Goal: Task Accomplishment & Management: Manage account settings

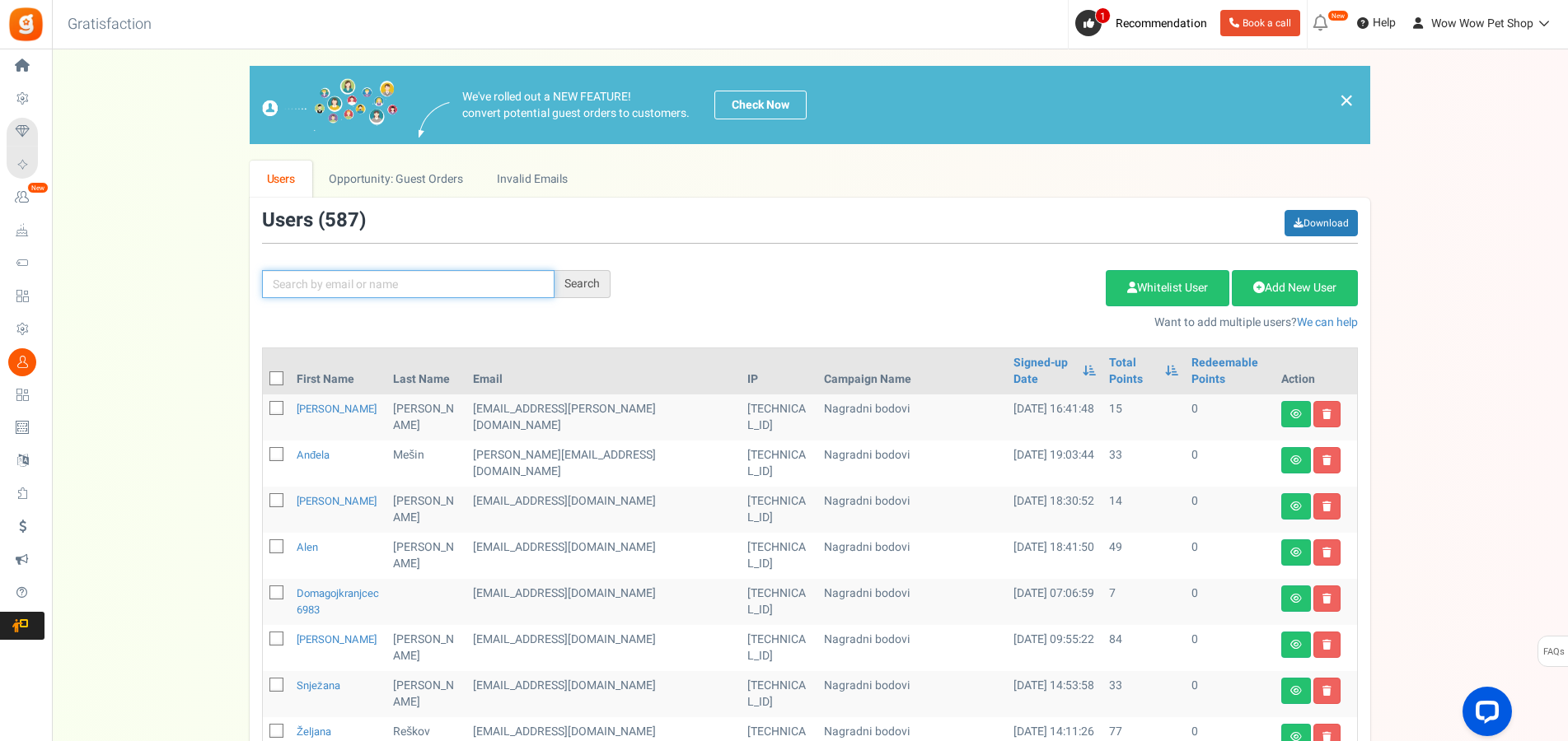
click at [322, 278] on input "text" at bounding box center [408, 283] width 293 height 28
type input "slovenac"
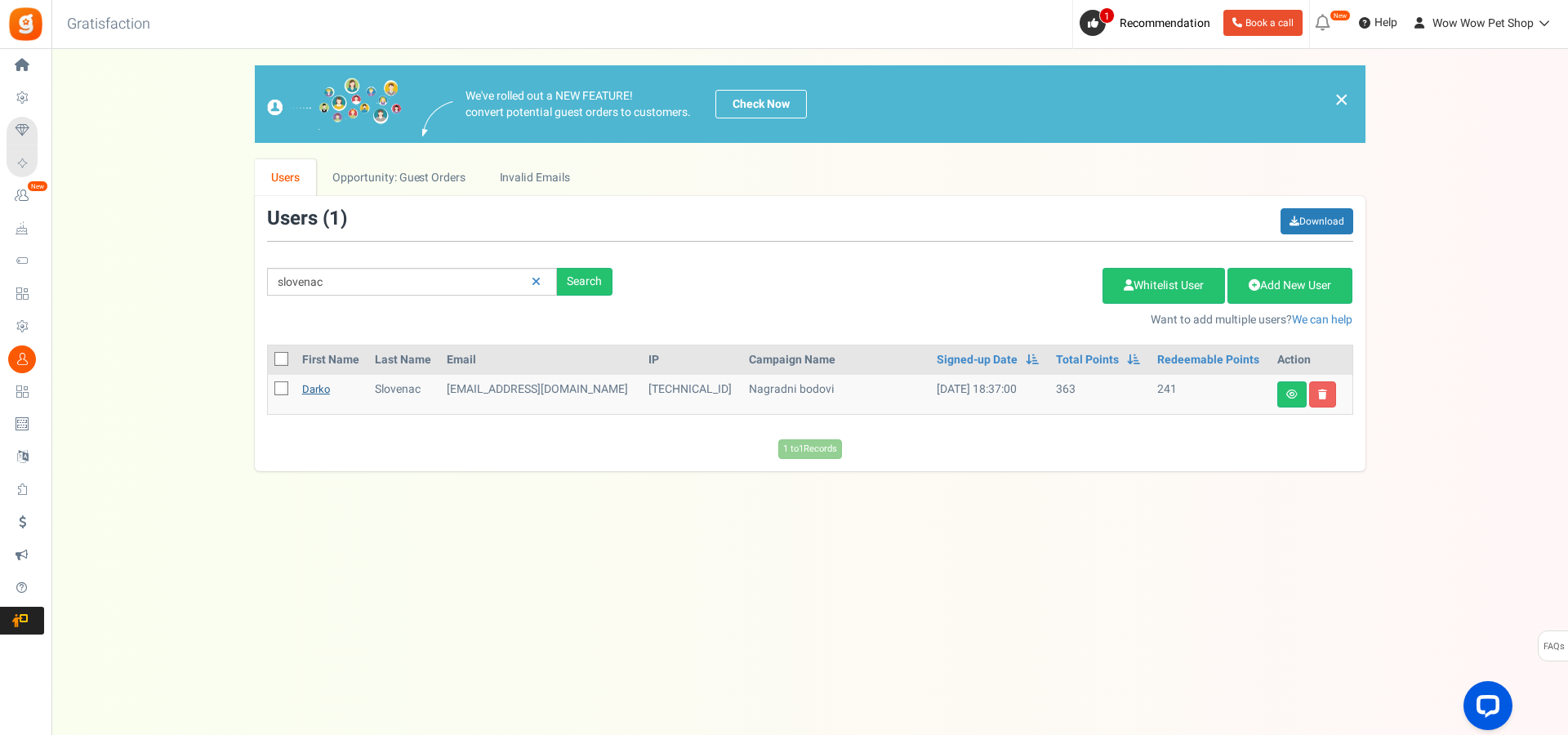
click at [310, 393] on link "Darko" at bounding box center [315, 389] width 28 height 15
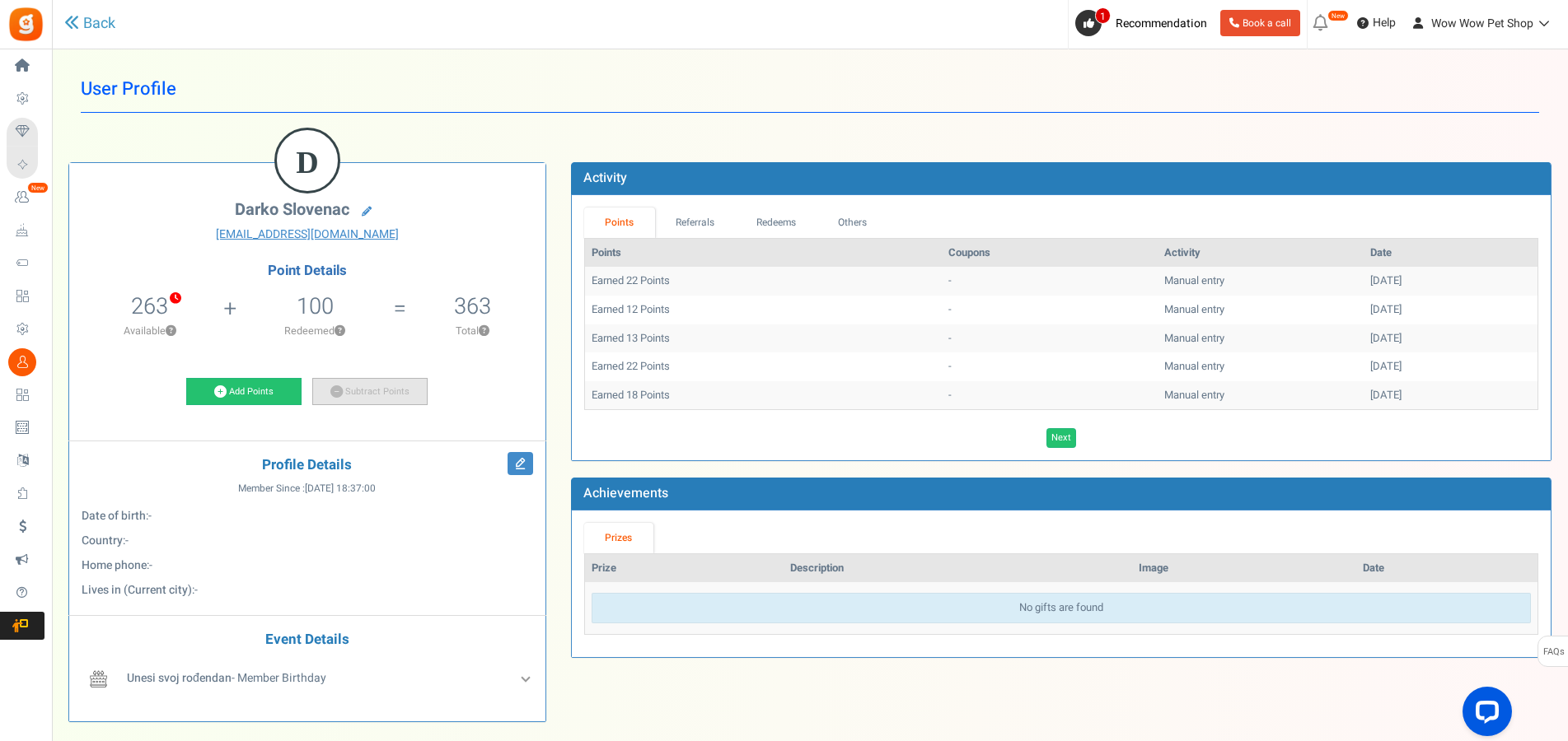
click at [362, 393] on link "Subtract Points" at bounding box center [370, 392] width 115 height 28
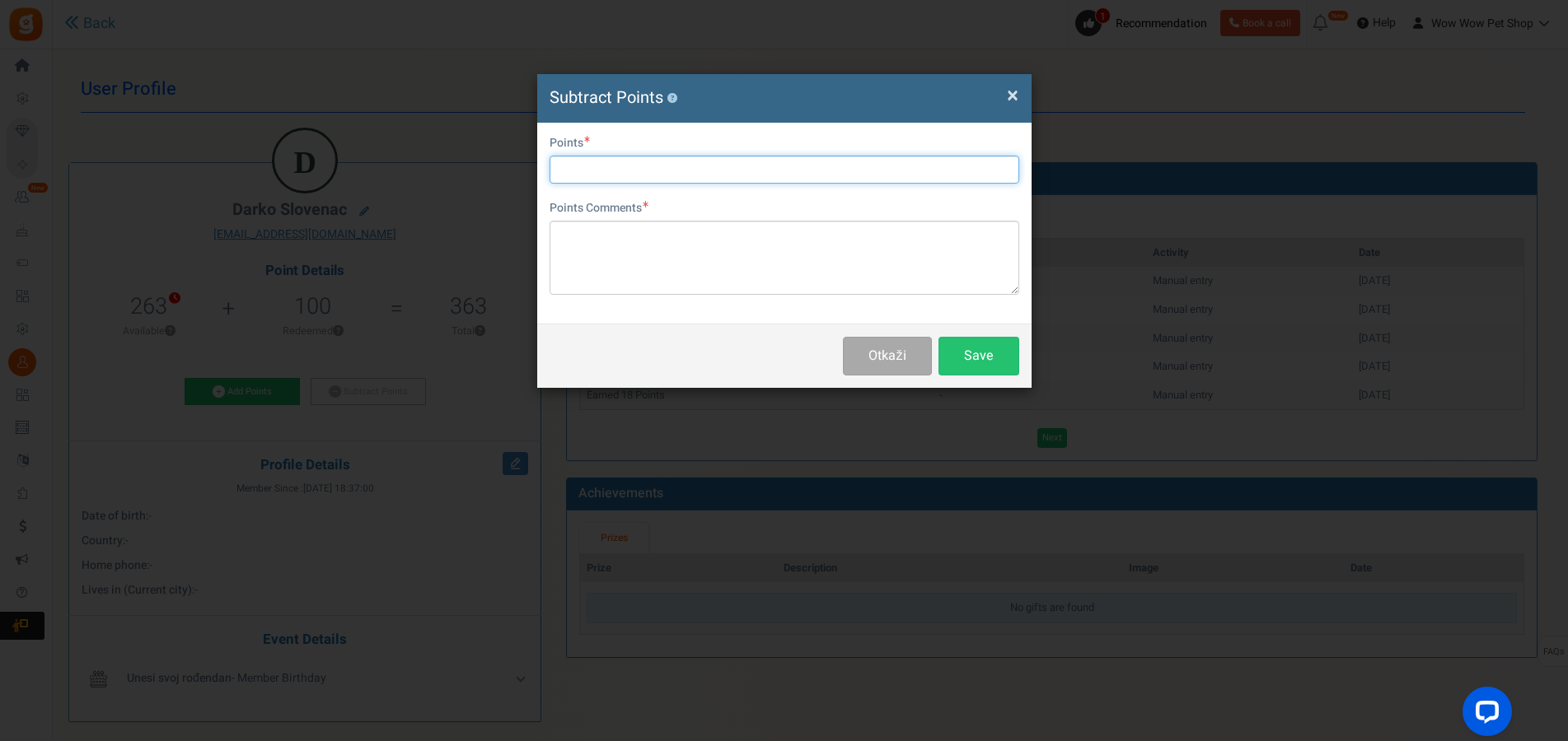
click at [652, 177] on input "text" at bounding box center [784, 169] width 470 height 28
type input "200"
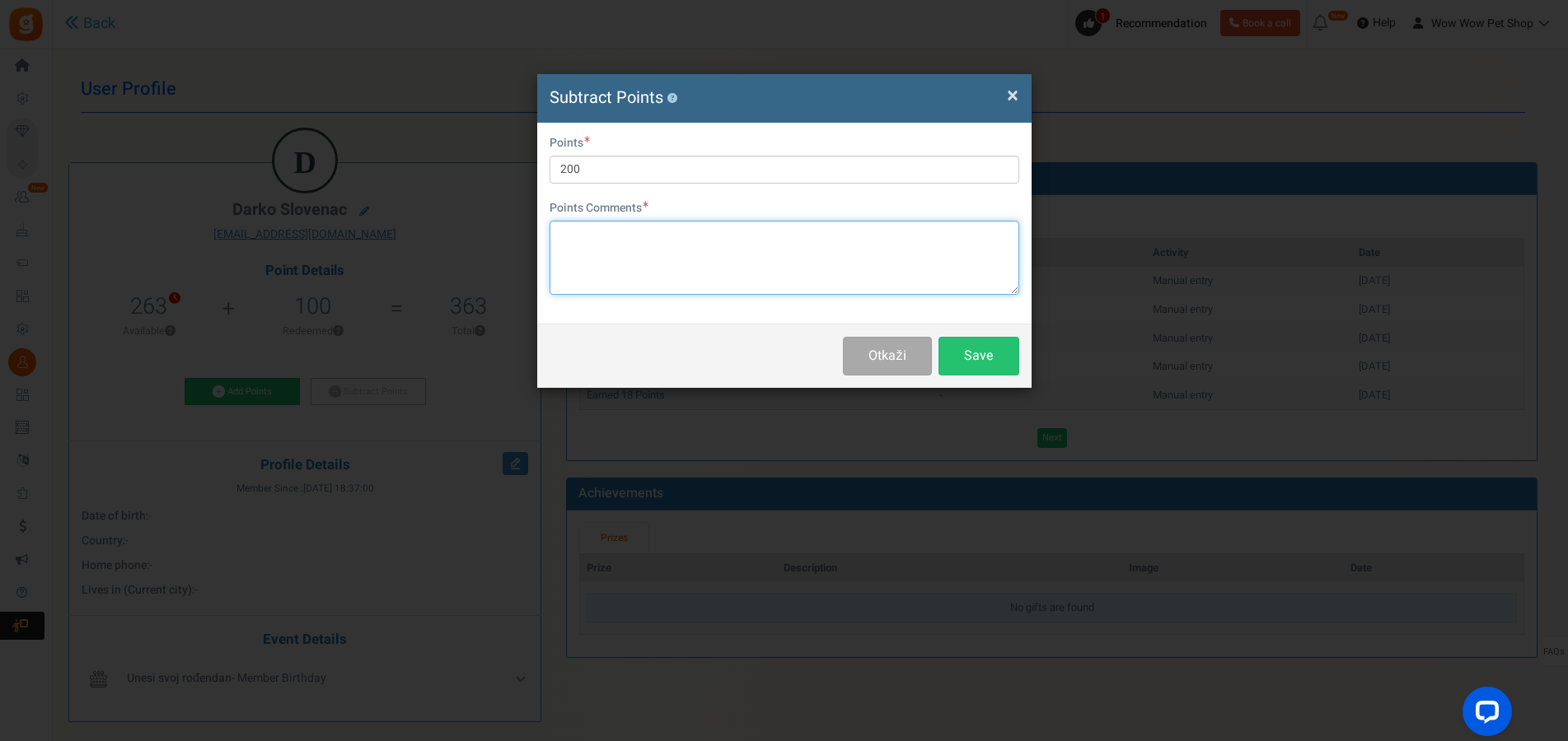
click at [715, 269] on textarea at bounding box center [784, 257] width 470 height 74
type textarea "Račun br. 1485"
click at [979, 356] on button "Save" at bounding box center [978, 356] width 81 height 38
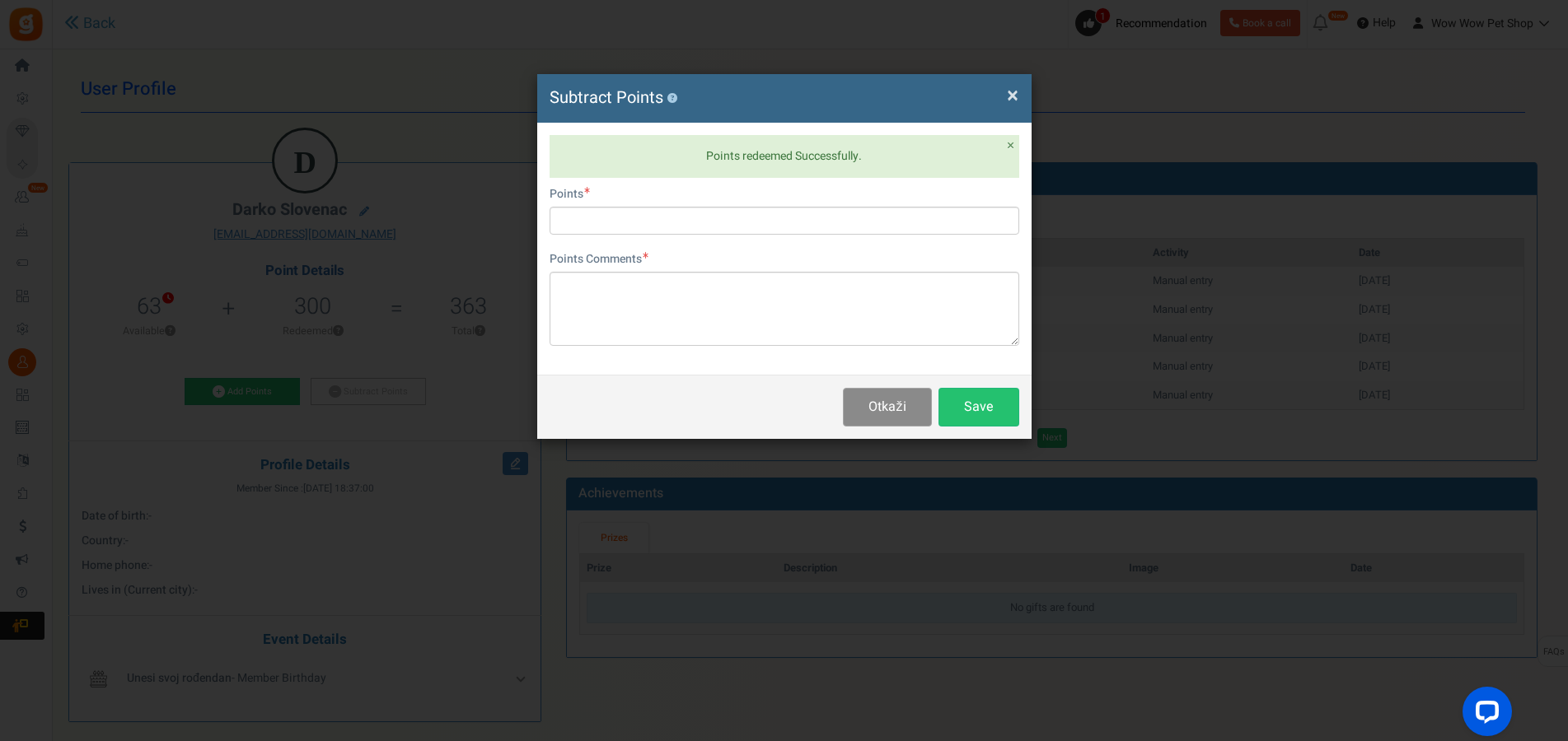
click at [902, 404] on button "Otkaži" at bounding box center [887, 407] width 88 height 38
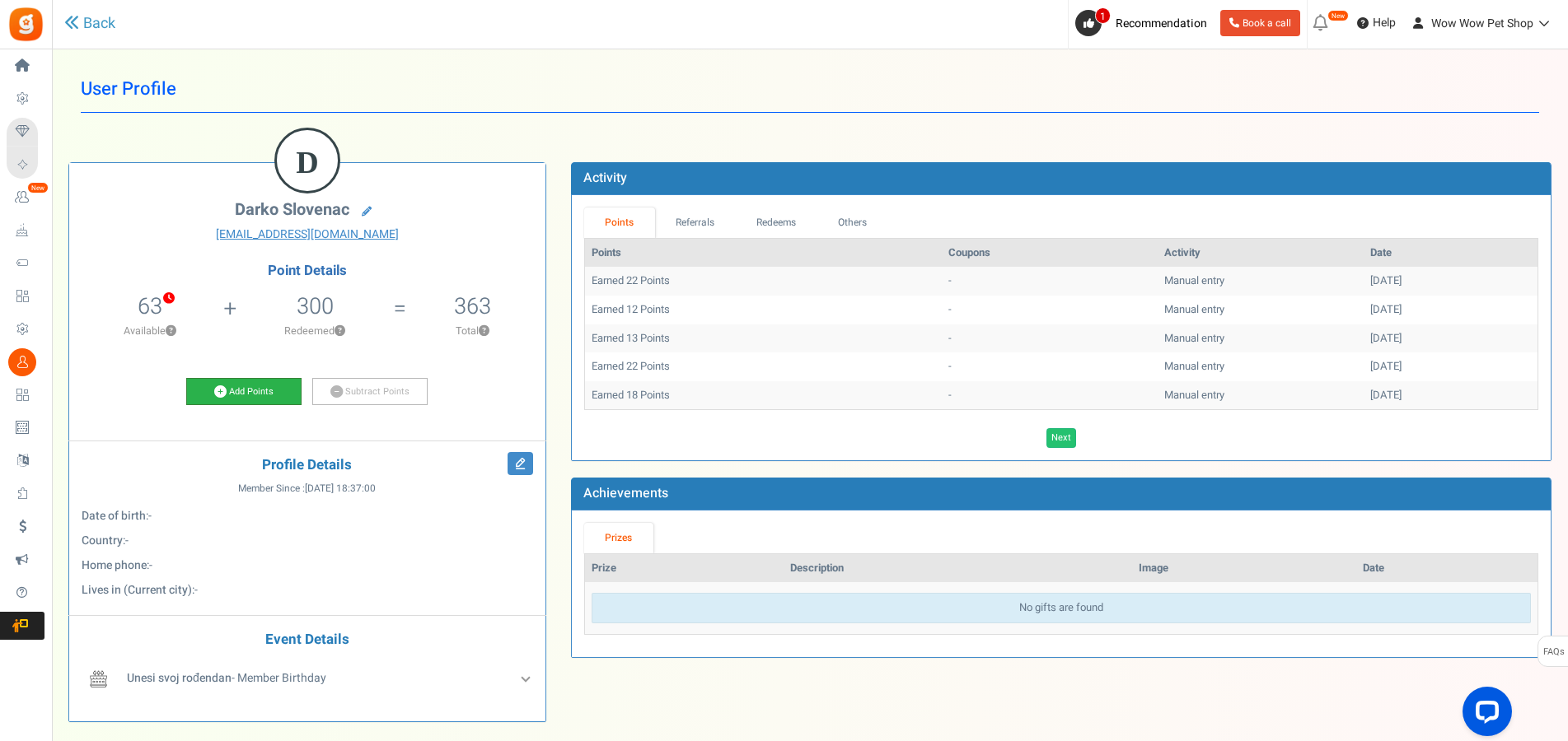
click at [234, 400] on link "Add Points" at bounding box center [244, 392] width 115 height 28
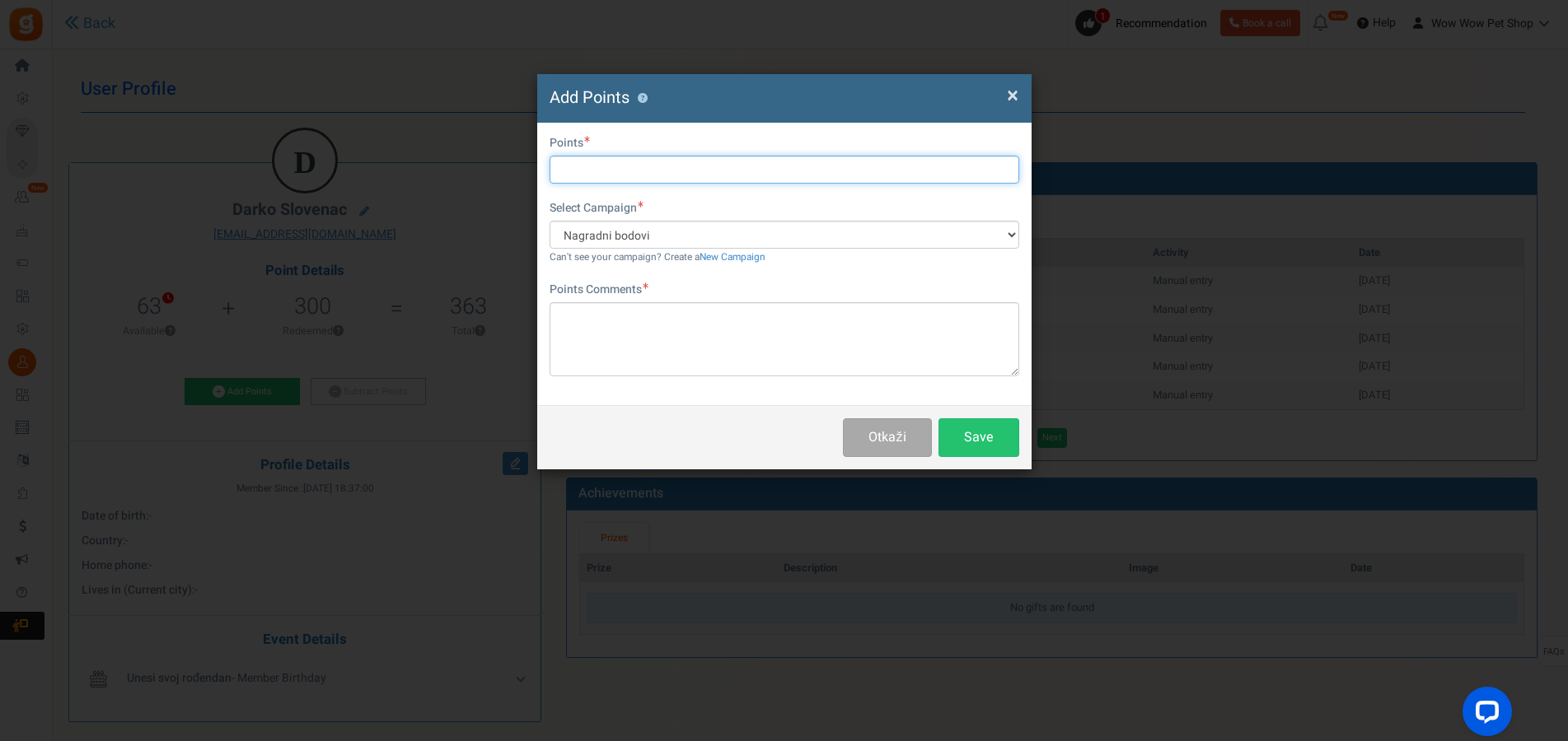
click at [648, 171] on input "text" at bounding box center [784, 169] width 470 height 28
type input "34"
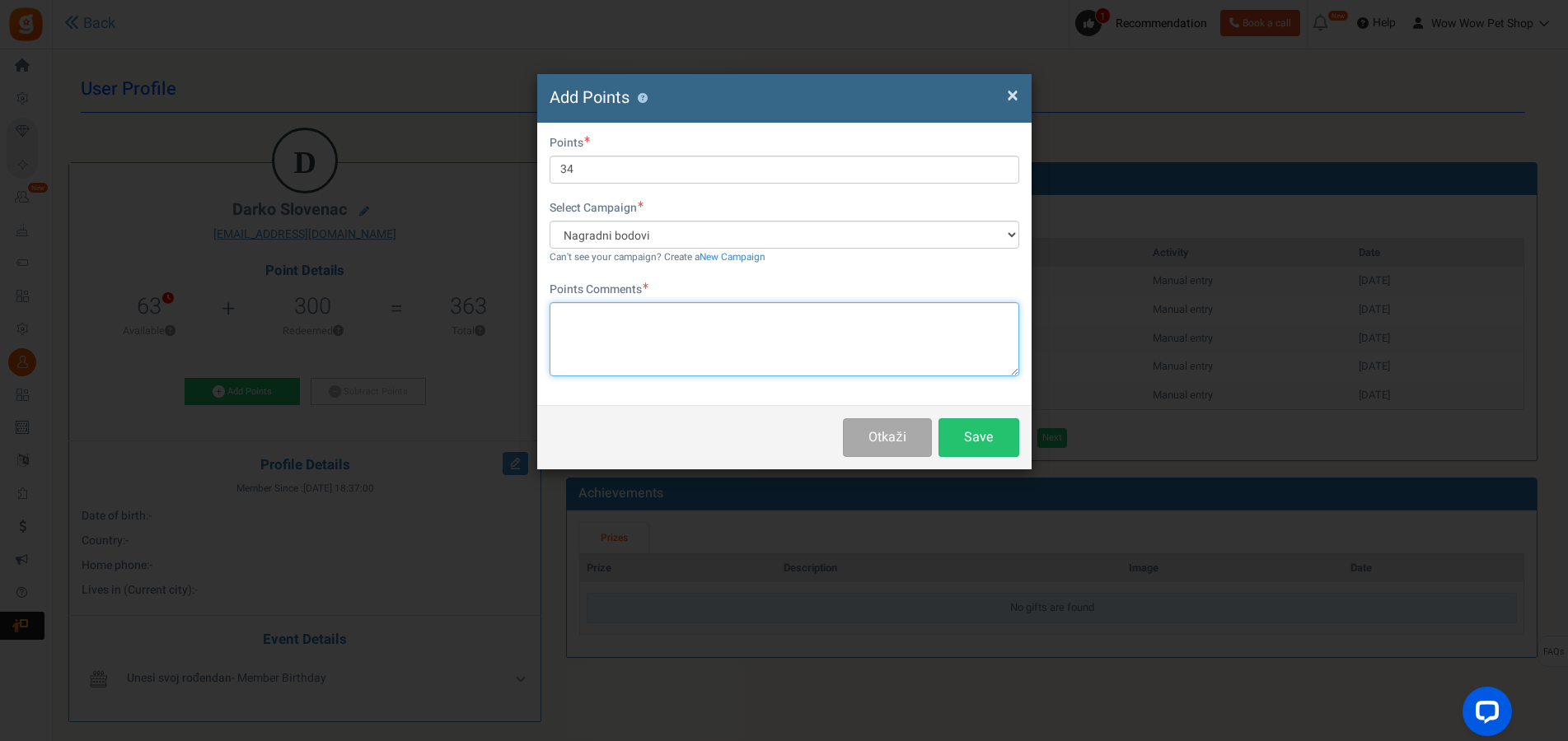
click at [722, 331] on textarea at bounding box center [784, 339] width 470 height 74
type textarea "Račun br. 1485"
click at [976, 433] on button "Save" at bounding box center [978, 438] width 81 height 38
